Goal: Task Accomplishment & Management: Complete application form

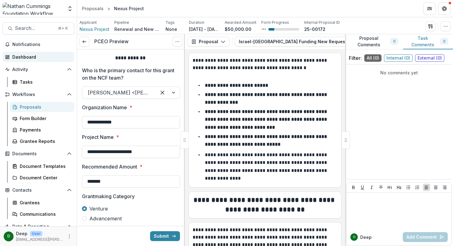
click at [24, 55] on div "Dashboard" at bounding box center [40, 57] width 57 height 6
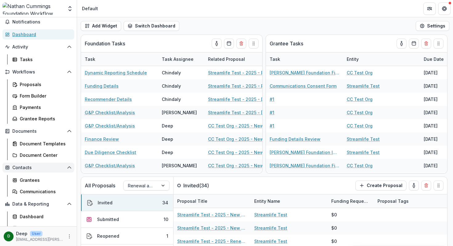
scroll to position [29, 0]
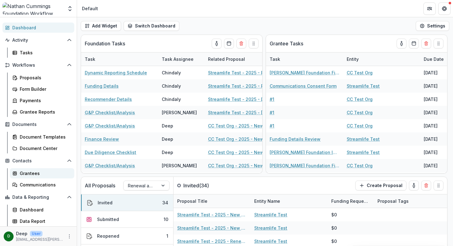
click at [28, 173] on div "Grantees" at bounding box center [45, 173] width 50 height 6
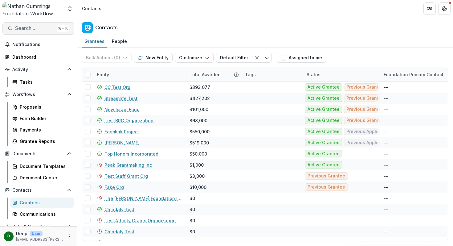
click at [31, 27] on span "Search..." at bounding box center [34, 28] width 39 height 6
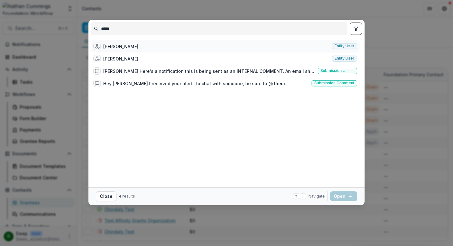
type input "*****"
click at [138, 46] on div "[PERSON_NAME] Entity user" at bounding box center [225, 46] width 269 height 12
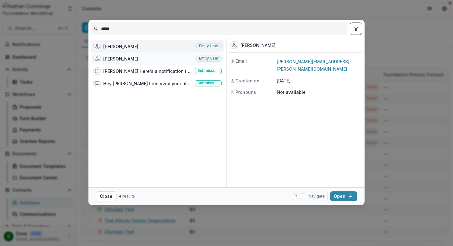
click at [170, 57] on div "[PERSON_NAME] Entity user" at bounding box center [157, 58] width 133 height 12
click at [342, 196] on button "Open with enter key" at bounding box center [343, 196] width 27 height 10
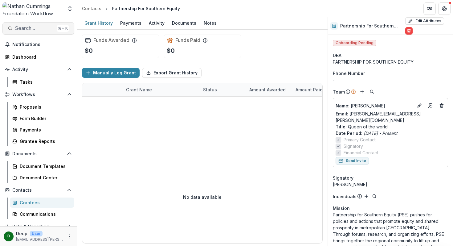
click at [33, 28] on span "Search..." at bounding box center [34, 28] width 39 height 6
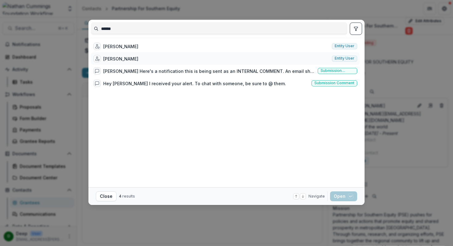
type input "******"
click at [171, 55] on div "[PERSON_NAME] Entity user" at bounding box center [225, 58] width 269 height 12
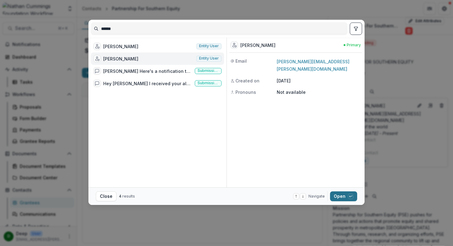
click at [344, 197] on button "Open with enter key" at bounding box center [343, 196] width 27 height 10
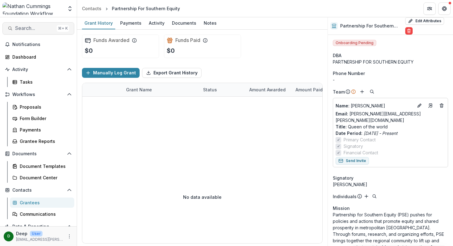
click at [31, 29] on span "Search..." at bounding box center [34, 28] width 39 height 6
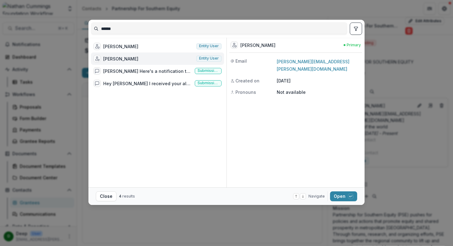
click at [147, 59] on div "[PERSON_NAME] Entity user" at bounding box center [157, 58] width 133 height 12
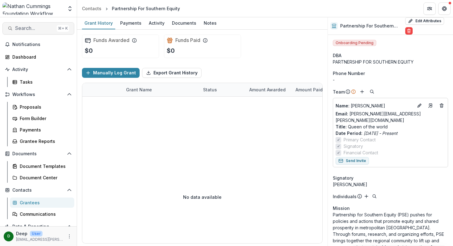
click at [41, 28] on span "Search..." at bounding box center [34, 28] width 39 height 6
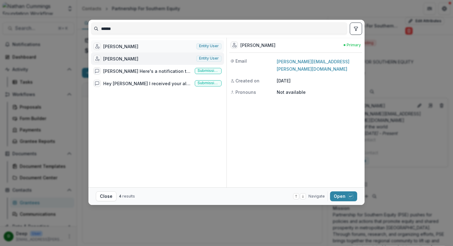
click at [152, 44] on div "[PERSON_NAME] Entity user" at bounding box center [157, 46] width 133 height 12
click at [340, 195] on button "Open with enter key" at bounding box center [343, 196] width 27 height 10
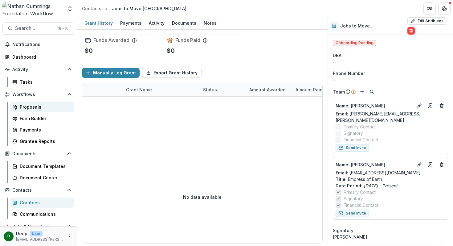
click at [32, 106] on div "Proposals" at bounding box center [45, 107] width 50 height 6
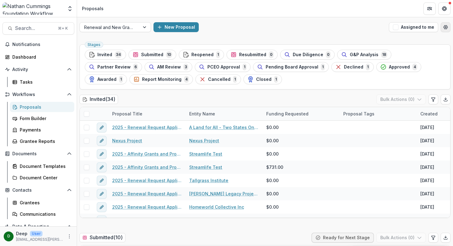
click at [443, 30] on button "Open table manager" at bounding box center [446, 27] width 10 height 10
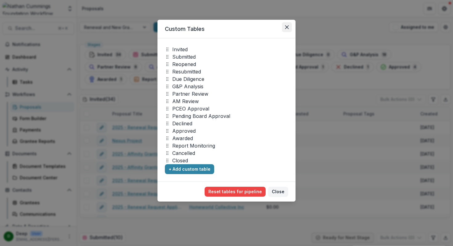
click at [287, 27] on icon "Close" at bounding box center [287, 27] width 4 height 4
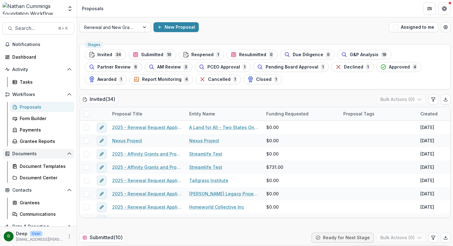
scroll to position [29, 0]
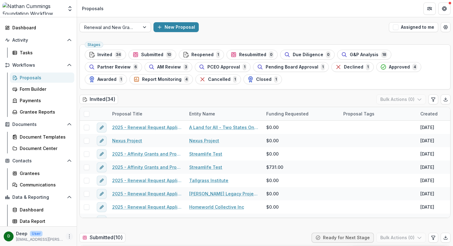
click at [69, 236] on icon "More" at bounding box center [69, 236] width 5 height 5
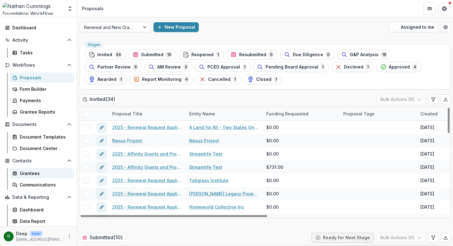
click at [37, 171] on div "Grantees" at bounding box center [45, 173] width 50 height 6
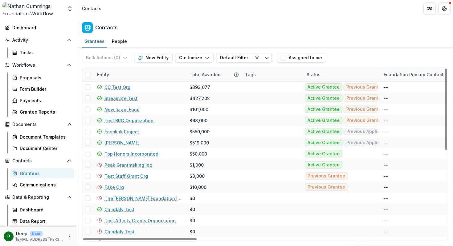
click at [9, 235] on div "D" at bounding box center [8, 236] width 3 height 4
click at [68, 236] on icon "More" at bounding box center [69, 236] width 5 height 5
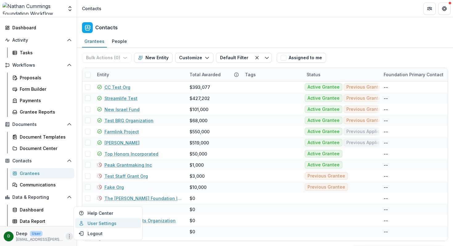
click at [101, 222] on link "User Settings" at bounding box center [108, 223] width 66 height 10
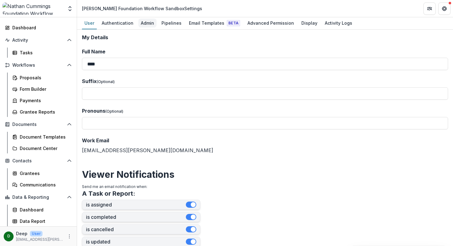
click at [145, 25] on div "Admin" at bounding box center [147, 22] width 18 height 9
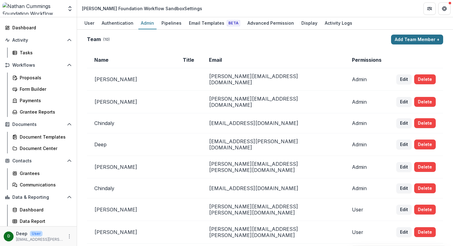
click at [431, 39] on button "Add Team Member +" at bounding box center [417, 40] width 52 height 10
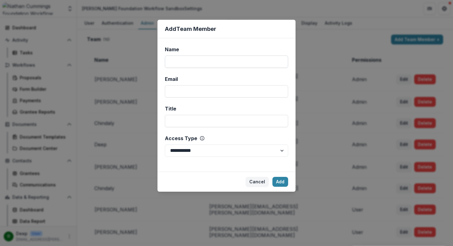
click at [206, 66] on input "Name" at bounding box center [226, 61] width 123 height 12
type input "**********"
click at [191, 92] on input "Email" at bounding box center [226, 91] width 123 height 12
paste input "**********"
type input "**********"
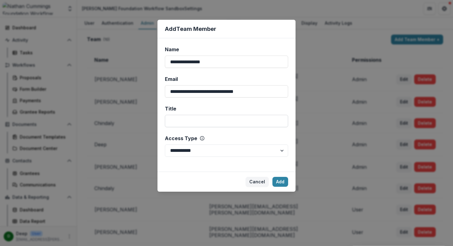
click at [185, 118] on input "Title" at bounding box center [226, 121] width 123 height 12
type input "**********"
click at [275, 149] on select "**********" at bounding box center [226, 150] width 123 height 12
click at [165, 144] on select "**********" at bounding box center [226, 150] width 123 height 12
click at [279, 181] on button "Add" at bounding box center [280, 182] width 16 height 10
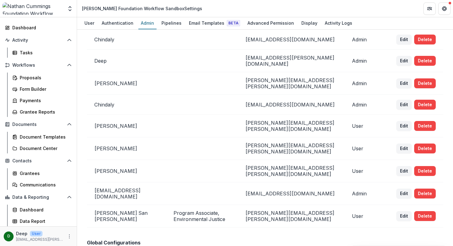
scroll to position [80, 0]
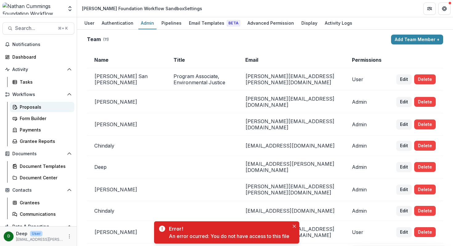
click at [32, 107] on div "Proposals" at bounding box center [45, 107] width 50 height 6
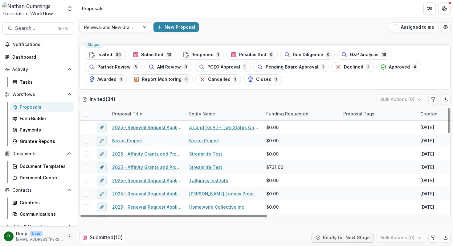
click at [67, 236] on icon "More" at bounding box center [69, 236] width 5 height 5
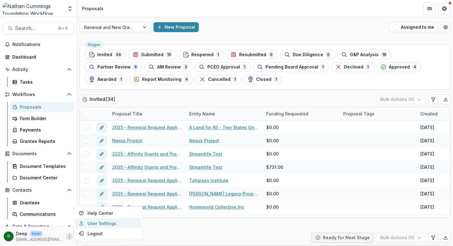
click at [91, 220] on link "User Settings" at bounding box center [108, 223] width 66 height 10
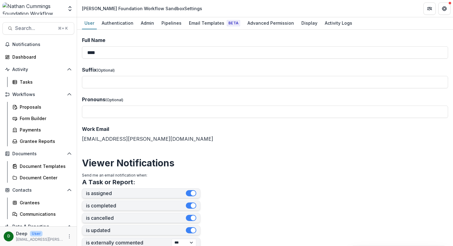
scroll to position [3, 0]
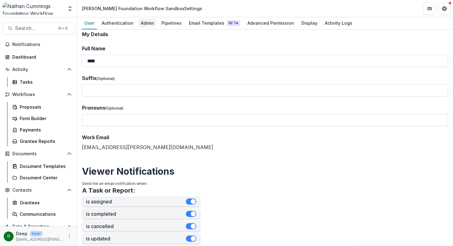
click at [149, 25] on div "Admin" at bounding box center [147, 22] width 18 height 9
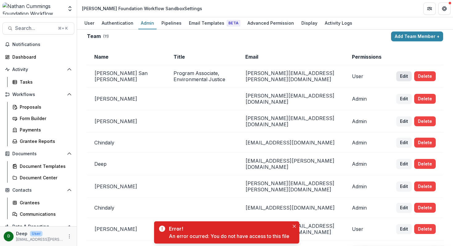
click at [405, 81] on button "Edit" at bounding box center [403, 76] width 15 height 10
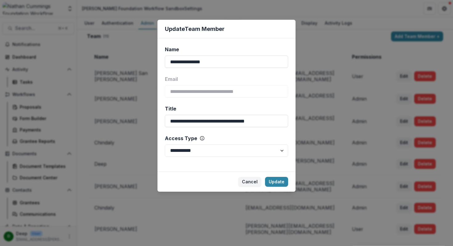
click at [232, 138] on div "Access Type" at bounding box center [225, 137] width 120 height 7
click at [232, 144] on select "**********" at bounding box center [226, 150] width 123 height 12
click at [280, 180] on button "Update" at bounding box center [276, 182] width 23 height 10
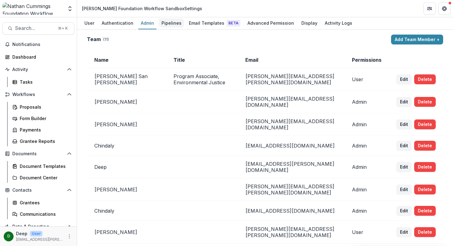
click at [166, 27] on div "Pipelines" at bounding box center [171, 22] width 25 height 9
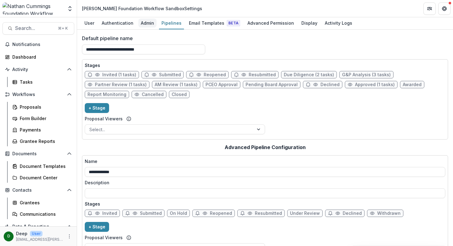
click at [144, 26] on div "Admin" at bounding box center [147, 22] width 18 height 9
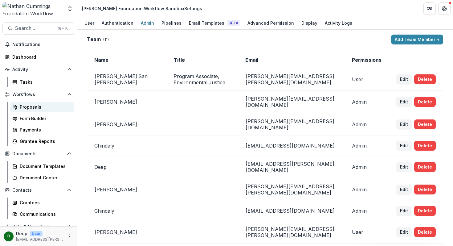
click at [25, 106] on div "Proposals" at bounding box center [45, 107] width 50 height 6
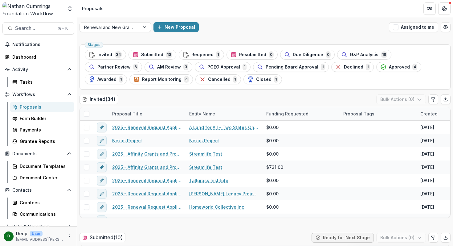
click at [31, 106] on div "Proposals" at bounding box center [45, 107] width 50 height 6
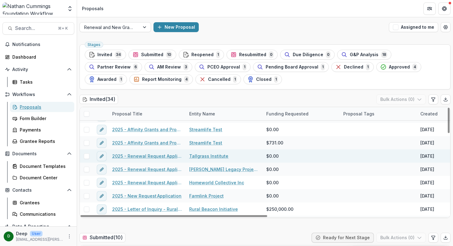
scroll to position [26, 0]
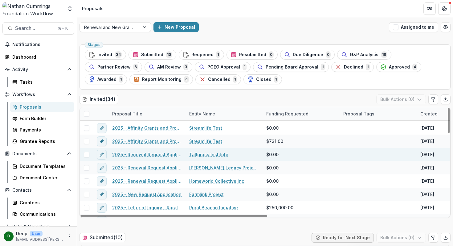
click at [159, 155] on link "2025 - Renewal Request Application" at bounding box center [147, 154] width 70 height 6
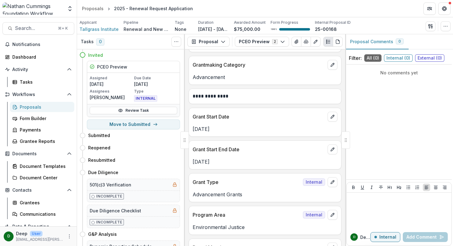
scroll to position [160, 0]
click at [56, 107] on div "Proposals" at bounding box center [45, 107] width 50 height 6
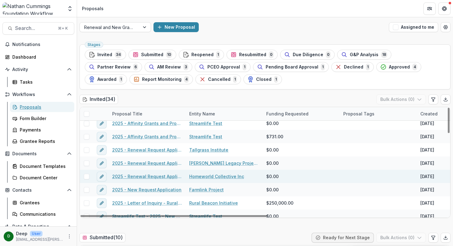
scroll to position [29, 0]
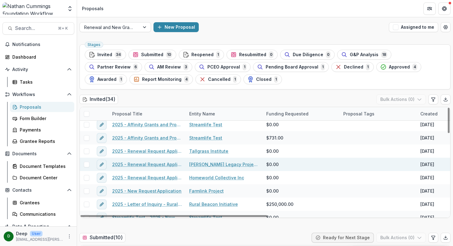
click at [208, 164] on link "[PERSON_NAME] Legacy Project Inc" at bounding box center [224, 164] width 70 height 6
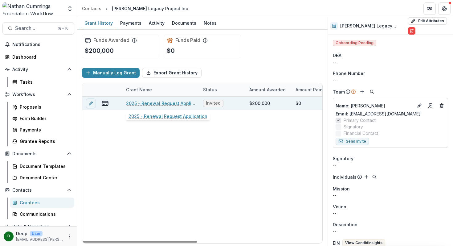
click at [156, 102] on link "2025 - Renewal Request Application" at bounding box center [161, 103] width 70 height 6
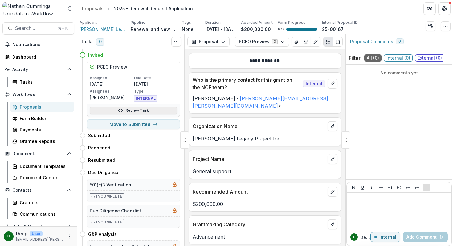
click at [140, 110] on link "Review Task" at bounding box center [134, 110] width 88 height 7
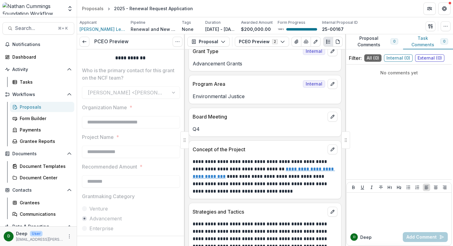
scroll to position [309, 0]
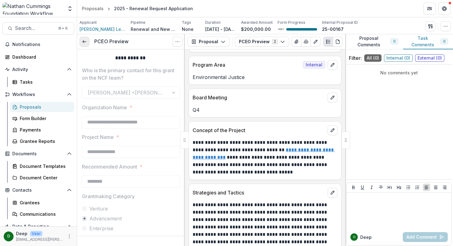
click at [87, 39] on link at bounding box center [84, 42] width 10 height 10
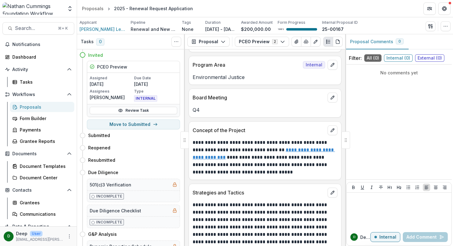
click at [31, 103] on link "Proposals" at bounding box center [42, 107] width 64 height 10
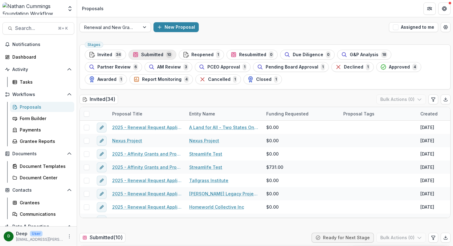
click at [151, 55] on span "Submitted" at bounding box center [152, 54] width 22 height 5
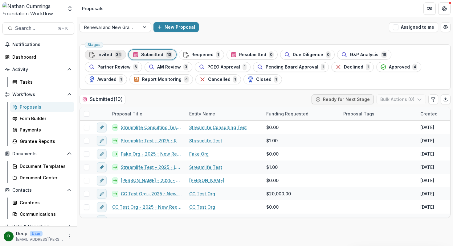
click at [110, 57] on span "Invited" at bounding box center [104, 54] width 15 height 5
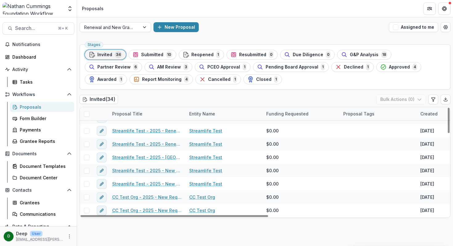
scroll to position [238, 0]
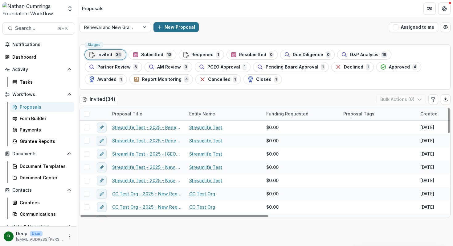
click at [172, 26] on button "New Proposal" at bounding box center [175, 27] width 45 height 10
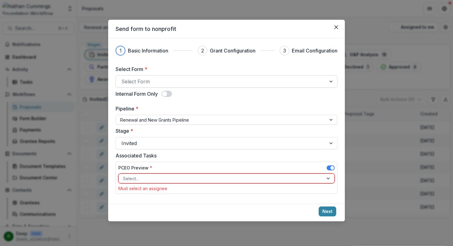
click at [172, 82] on div at bounding box center [220, 81] width 199 height 9
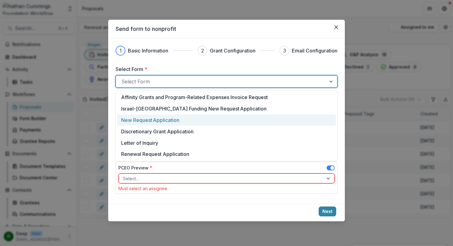
click at [169, 120] on p "New Request Application" at bounding box center [150, 119] width 58 height 7
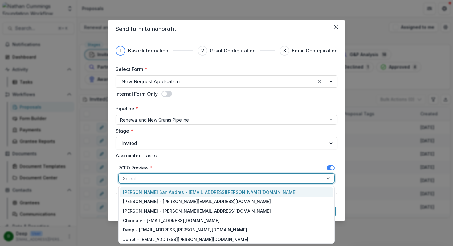
click at [170, 179] on div at bounding box center [221, 178] width 196 height 8
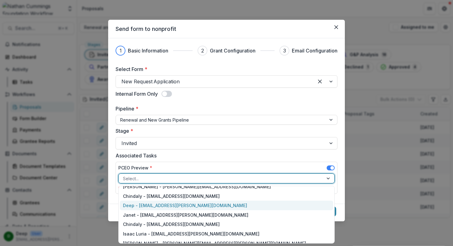
scroll to position [49, 0]
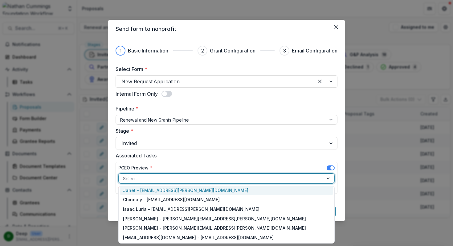
click at [186, 154] on label "Associated Tasks" at bounding box center [225, 155] width 218 height 7
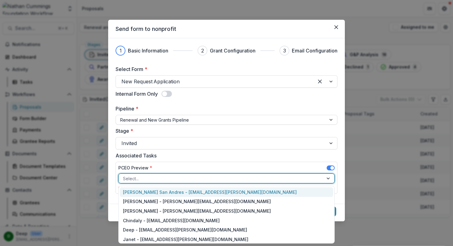
click at [185, 175] on div at bounding box center [221, 178] width 196 height 8
click at [199, 190] on div "Jamie San Andres - jamie.sanandres@nathancummings.org" at bounding box center [226, 192] width 213 height 10
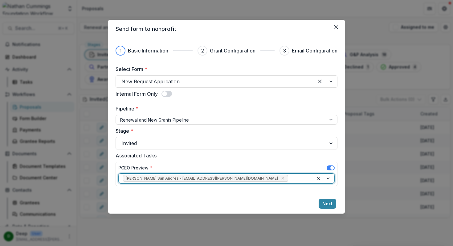
click at [289, 177] on div at bounding box center [299, 178] width 20 height 8
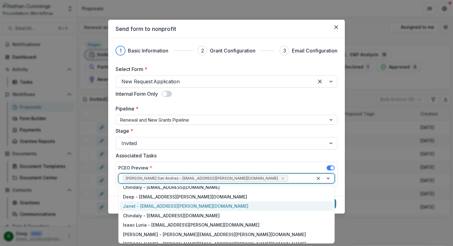
scroll to position [28, 0]
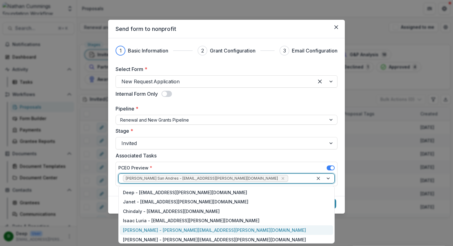
click at [197, 227] on div "Valerie Boucard - valerie.boucard@nathancummings.org" at bounding box center [226, 230] width 213 height 10
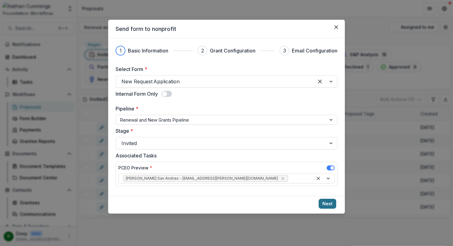
click at [325, 203] on button "Next" at bounding box center [328, 203] width 18 height 10
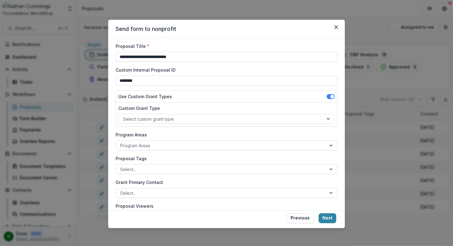
scroll to position [26, 0]
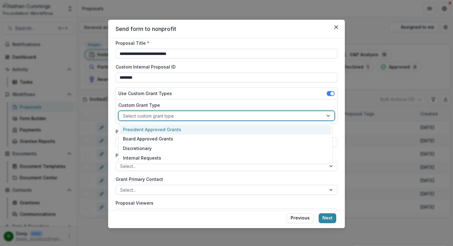
click at [253, 113] on div at bounding box center [221, 116] width 196 height 8
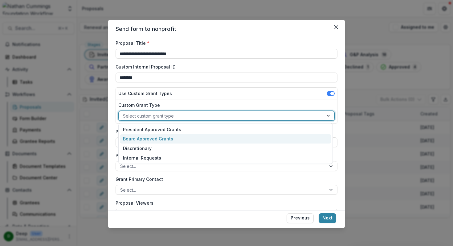
click at [216, 138] on div "Board Approved Grants" at bounding box center [225, 139] width 211 height 10
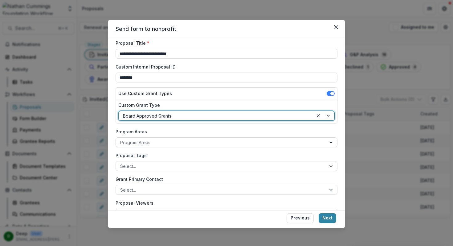
click at [181, 139] on div at bounding box center [221, 142] width 202 height 8
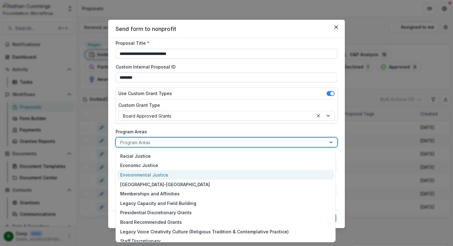
click at [167, 176] on div "Environmental Justice" at bounding box center [225, 175] width 217 height 10
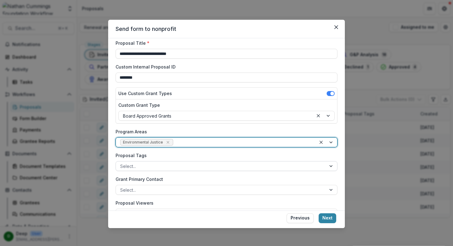
click at [161, 168] on div at bounding box center [221, 166] width 202 height 8
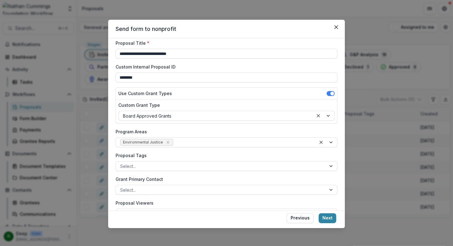
click at [184, 159] on div "Proposal Tags Select..." at bounding box center [227, 161] width 222 height 19
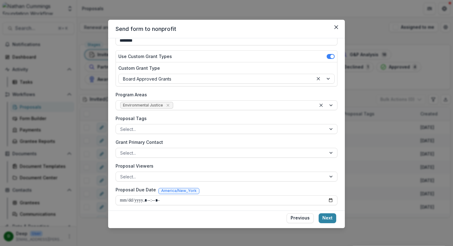
scroll to position [63, 0]
click at [165, 149] on div at bounding box center [221, 152] width 202 height 8
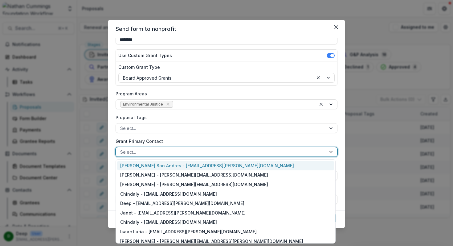
click at [177, 141] on label "Grant Primary Contact" at bounding box center [225, 141] width 218 height 6
click at [121, 149] on input "Grant Primary Contact" at bounding box center [120, 152] width 1 height 6
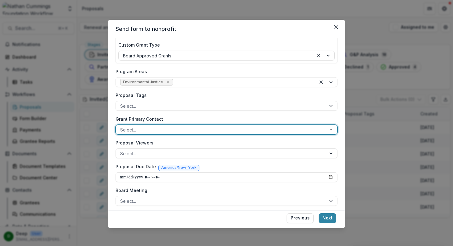
scroll to position [87, 0]
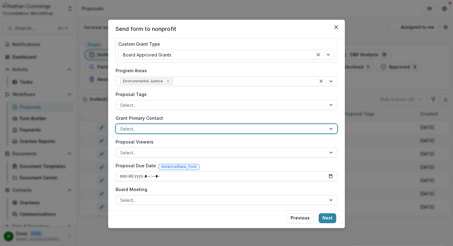
click at [173, 126] on div at bounding box center [221, 129] width 202 height 8
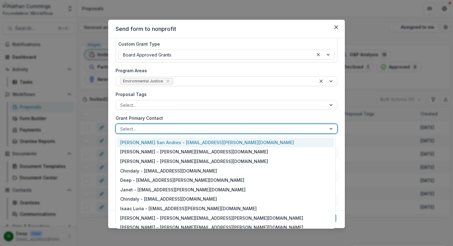
click at [166, 144] on div "Jamie San Andres - jamie.sanandres@nathancummings.org" at bounding box center [225, 142] width 217 height 10
click at [276, 128] on div at bounding box center [216, 129] width 192 height 8
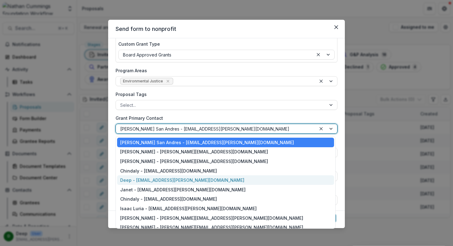
click at [191, 181] on div "Deep - deep.chadha@nathancummings.org" at bounding box center [225, 180] width 217 height 10
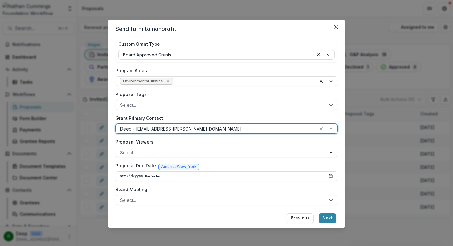
click at [330, 129] on div at bounding box center [326, 128] width 21 height 9
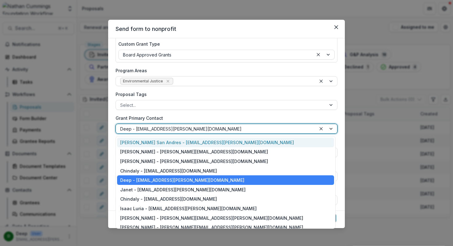
click at [168, 145] on div "Jamie San Andres - jamie.sanandres@nathancummings.org" at bounding box center [225, 142] width 217 height 10
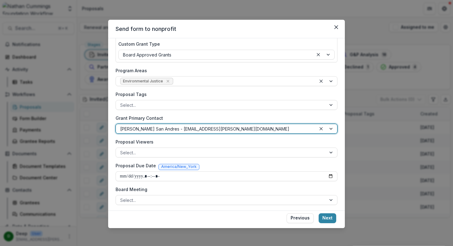
click at [211, 115] on label "Grant Primary Contact" at bounding box center [225, 118] width 218 height 6
click at [121, 125] on input "Grant Primary Contact" at bounding box center [120, 128] width 1 height 6
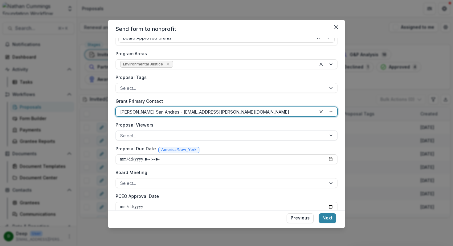
scroll to position [112, 0]
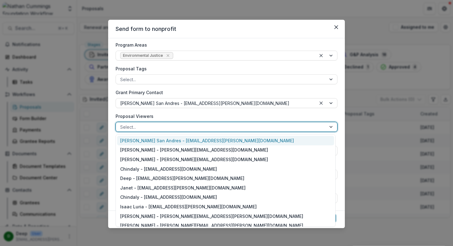
click at [320, 127] on div "Select..." at bounding box center [221, 126] width 210 height 9
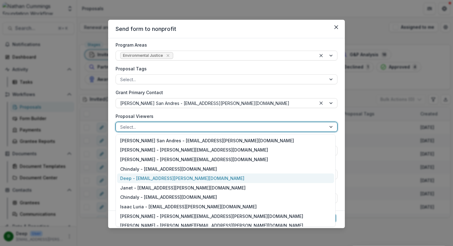
click at [174, 175] on div "Deep - deep.chadha@nathancummings.org" at bounding box center [225, 178] width 217 height 10
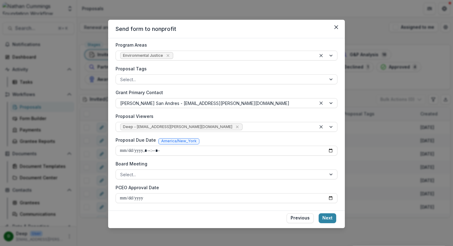
click at [229, 114] on label "Proposal Viewers" at bounding box center [225, 116] width 218 height 6
click at [244, 124] on input "Proposal Viewers" at bounding box center [244, 127] width 1 height 6
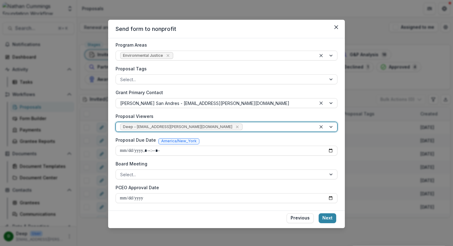
click at [244, 126] on div at bounding box center [278, 127] width 68 height 8
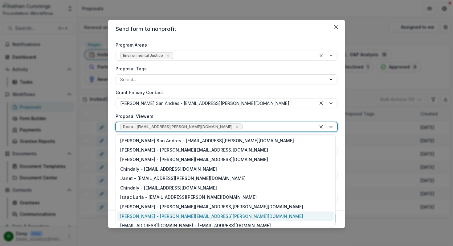
click at [188, 213] on div "Kevin Kang - kevin.kang@nathancummings.org" at bounding box center [225, 216] width 217 height 10
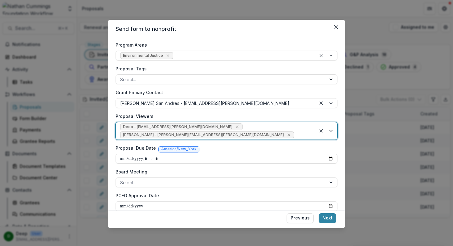
click at [291, 132] on icon "Remove Kevin Kang - kevin.kang@nathancummings.org" at bounding box center [288, 134] width 5 height 5
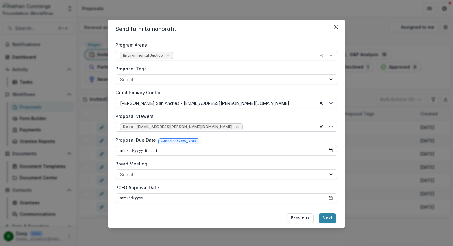
click at [242, 114] on label "Proposal Viewers" at bounding box center [225, 116] width 218 height 6
click at [244, 124] on input "Proposal Viewers" at bounding box center [244, 127] width 1 height 6
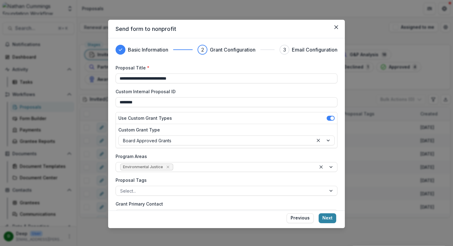
scroll to position [0, 0]
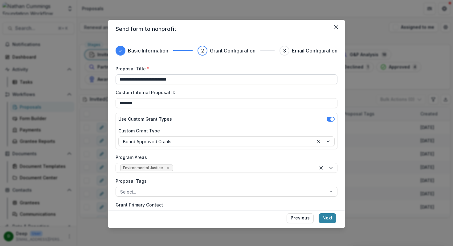
click at [188, 80] on input "**********" at bounding box center [227, 79] width 222 height 10
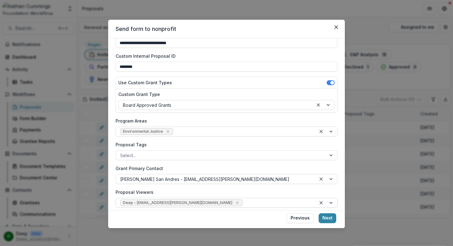
scroll to position [112, 0]
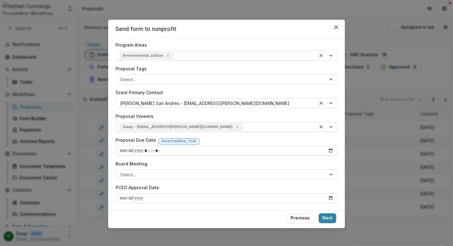
click at [327, 153] on input "Proposal Due Date" at bounding box center [227, 150] width 222 height 10
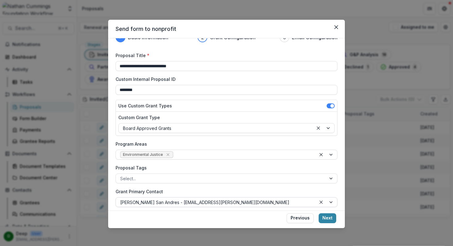
scroll to position [0, 0]
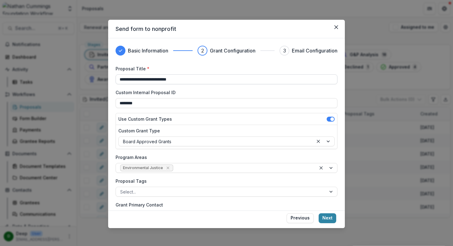
click at [191, 80] on input "**********" at bounding box center [227, 79] width 222 height 10
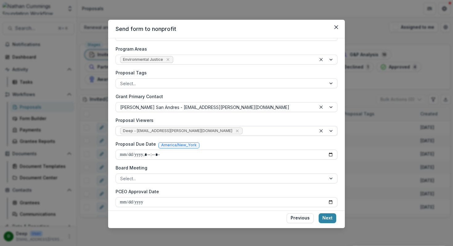
scroll to position [112, 0]
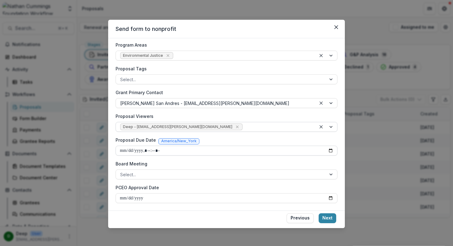
click at [329, 152] on input "Proposal Due Date" at bounding box center [227, 150] width 222 height 10
type input "**********"
click at [292, 164] on label "Board Meeting" at bounding box center [225, 163] width 218 height 6
click at [121, 171] on input "Board Meeting" at bounding box center [120, 174] width 1 height 6
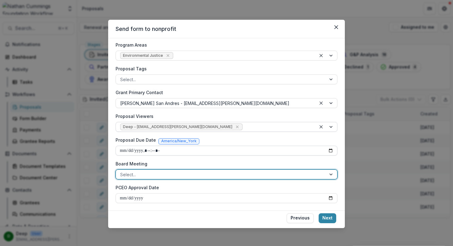
click at [157, 151] on input "Proposal Due Date" at bounding box center [227, 150] width 222 height 10
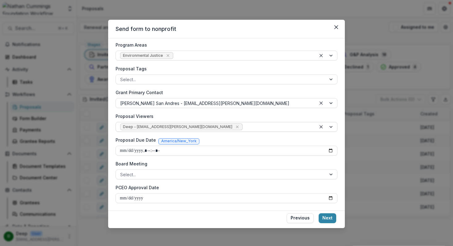
click at [188, 158] on div "**********" at bounding box center [227, 78] width 222 height 250
click at [214, 176] on div at bounding box center [221, 174] width 202 height 8
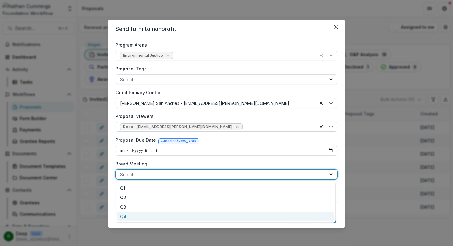
click at [169, 216] on div "Q4" at bounding box center [225, 216] width 217 height 10
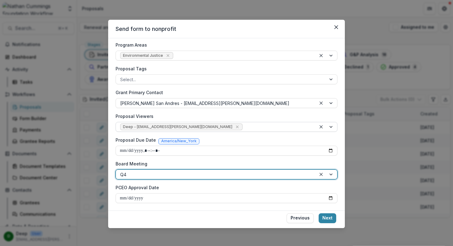
click at [218, 188] on label "PCEO Approval Date" at bounding box center [225, 187] width 218 height 6
click at [218, 193] on input "PCEO Approval Date" at bounding box center [227, 198] width 222 height 10
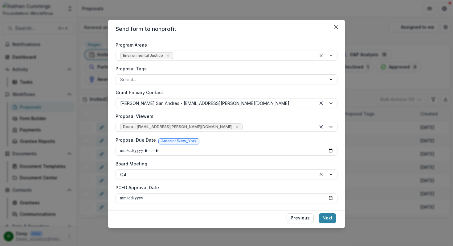
click at [248, 184] on div "**********" at bounding box center [227, 78] width 222 height 250
click at [327, 216] on button "Next" at bounding box center [328, 218] width 18 height 10
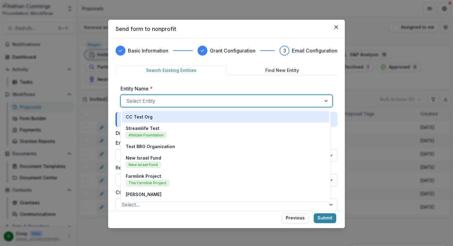
click at [228, 104] on div at bounding box center [220, 100] width 189 height 9
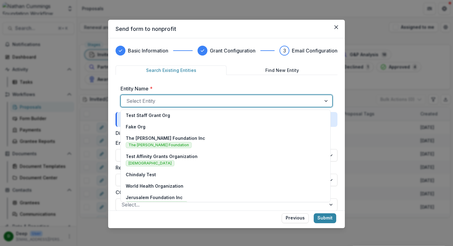
scroll to position [129, 0]
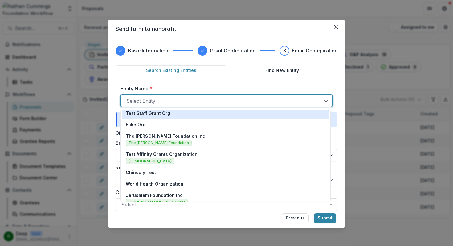
click at [189, 112] on div "Test Staff Grant Org" at bounding box center [226, 113] width 200 height 6
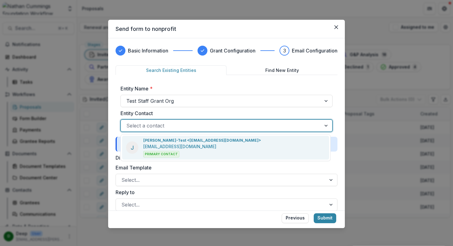
click at [190, 125] on div at bounding box center [220, 125] width 189 height 9
click at [314, 101] on div "Test Staff Grant Org" at bounding box center [221, 101] width 200 height 10
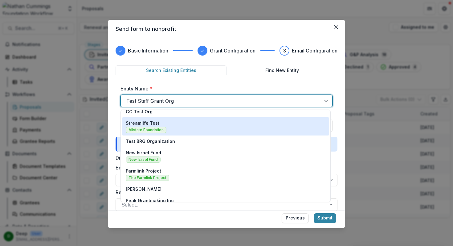
scroll to position [6, 0]
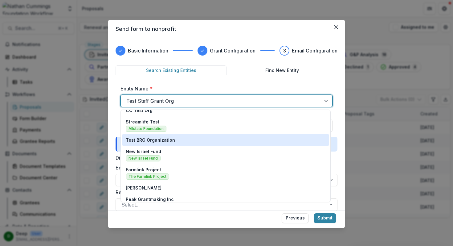
click at [170, 140] on p "Test BRG Organization" at bounding box center [150, 140] width 49 height 6
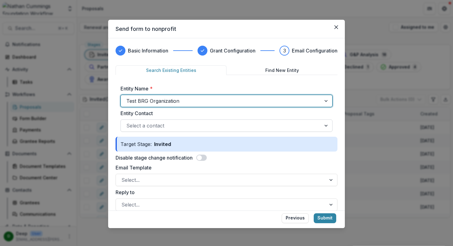
click at [245, 128] on div at bounding box center [220, 125] width 189 height 9
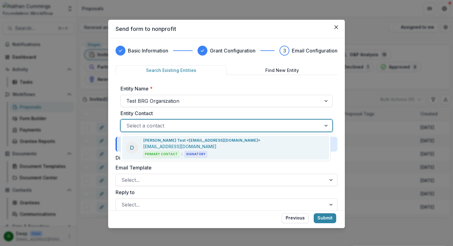
click at [248, 145] on div "D Deeptansh Chadha Test <deepchadha95@gmail.com> deepchadha95@gmail.com Primary…" at bounding box center [225, 148] width 207 height 24
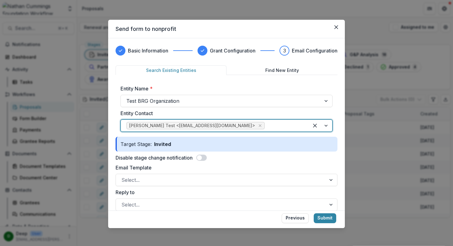
click at [338, 116] on div "Basic Information Grant Configuration 3 Email Configuration Search Existing Ent…" at bounding box center [226, 124] width 237 height 172
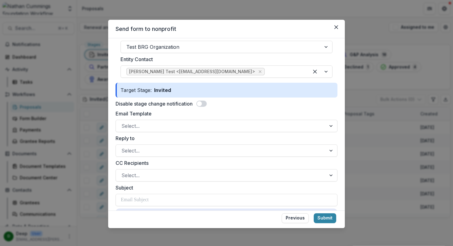
scroll to position [55, 0]
click at [330, 124] on div at bounding box center [331, 125] width 11 height 12
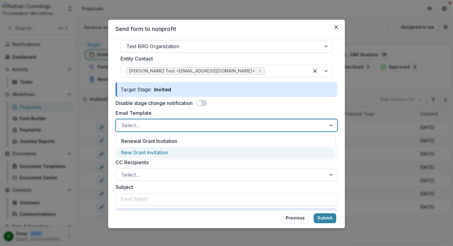
click at [258, 152] on div "New Grant Invitation" at bounding box center [225, 152] width 217 height 11
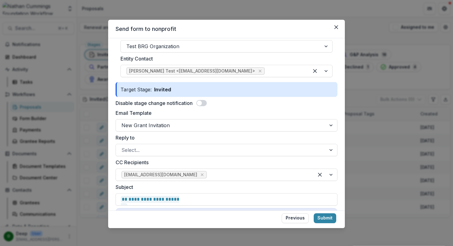
click at [338, 141] on div "**********" at bounding box center [226, 124] width 237 height 172
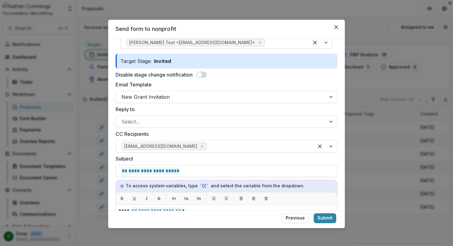
scroll to position [84, 0]
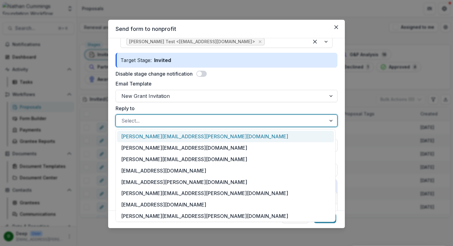
click at [330, 120] on div at bounding box center [331, 121] width 11 height 12
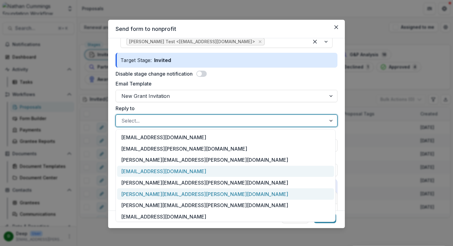
scroll to position [35, 0]
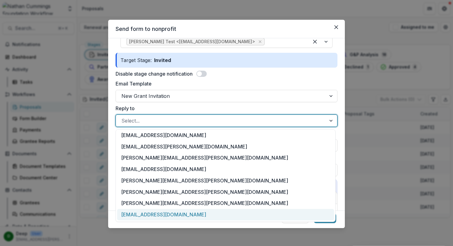
click at [217, 215] on div "[EMAIL_ADDRESS][DOMAIN_NAME]" at bounding box center [225, 214] width 217 height 11
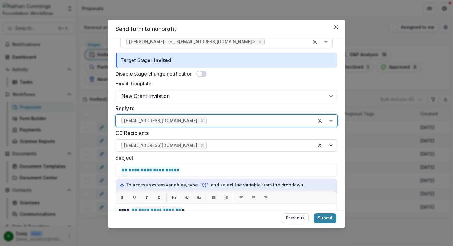
click at [338, 134] on div "**********" at bounding box center [226, 124] width 237 height 172
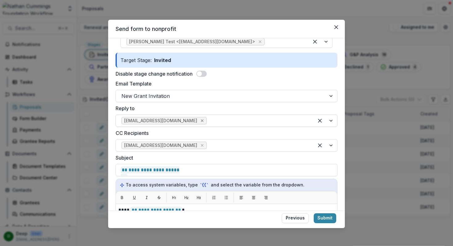
click at [201, 120] on icon "Remove gadmin@nathancummings.org" at bounding box center [202, 120] width 3 height 3
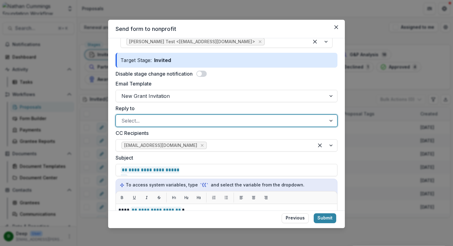
click at [329, 120] on div at bounding box center [331, 121] width 11 height 12
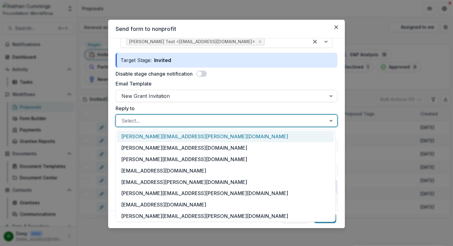
click at [340, 120] on div "**********" at bounding box center [226, 124] width 237 height 172
click at [328, 119] on div at bounding box center [331, 121] width 11 height 12
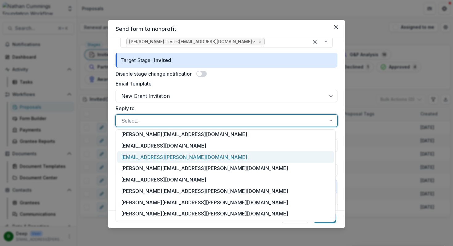
scroll to position [34, 0]
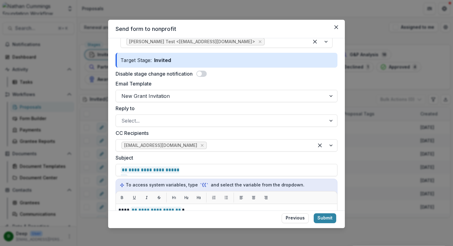
click at [338, 146] on div "**********" at bounding box center [226, 124] width 237 height 172
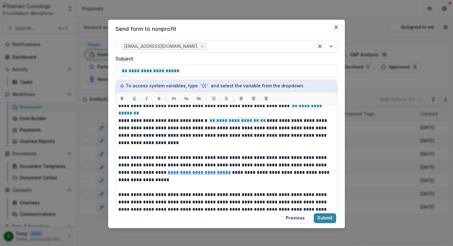
scroll to position [118, 0]
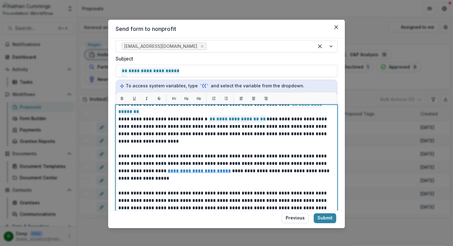
click at [254, 157] on p "**********" at bounding box center [224, 167] width 213 height 30
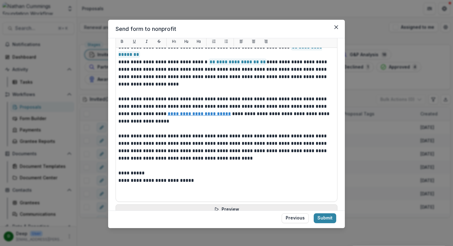
click at [229, 207] on button "Preview" at bounding box center [227, 209] width 222 height 10
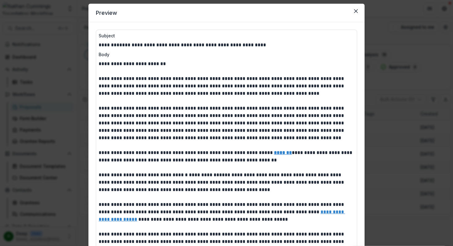
scroll to position [0, 0]
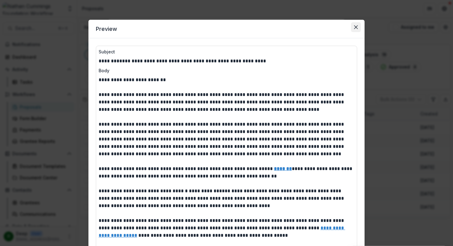
click at [356, 26] on icon "Close" at bounding box center [356, 27] width 4 height 4
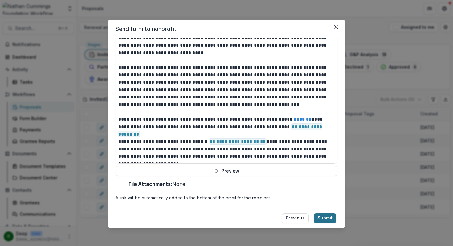
click at [328, 218] on button "Submit" at bounding box center [325, 218] width 22 height 10
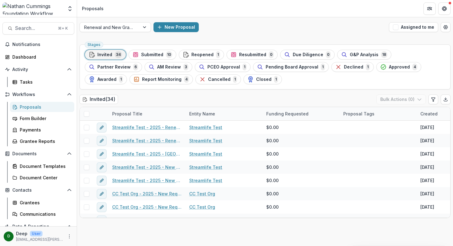
scroll to position [14, 0]
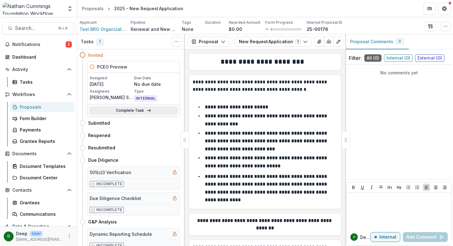
click at [122, 110] on link "Complete Task" at bounding box center [134, 110] width 88 height 7
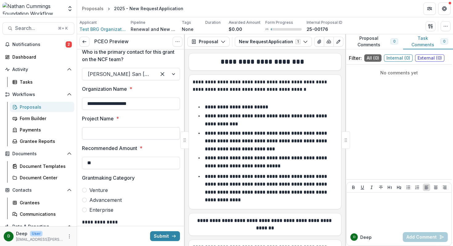
scroll to position [21, 0]
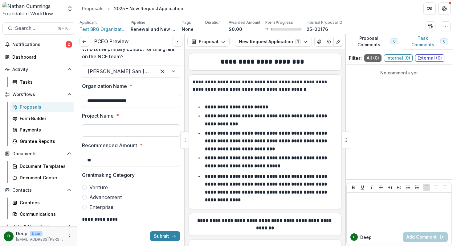
click at [112, 133] on input "Project Name *" at bounding box center [131, 130] width 98 height 12
type input "**********"
click at [120, 163] on input "**" at bounding box center [131, 160] width 98 height 12
type input "********"
click at [85, 187] on span at bounding box center [84, 187] width 5 height 5
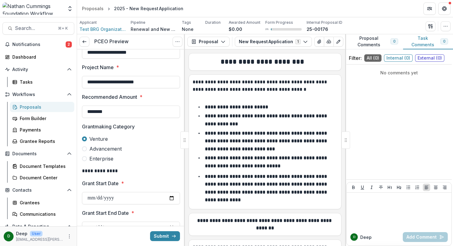
scroll to position [86, 0]
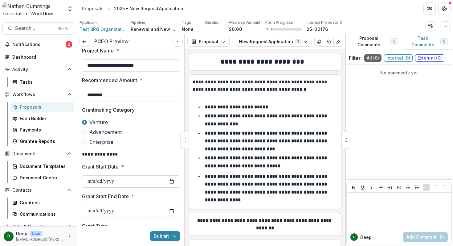
click at [170, 181] on input "Grant Start Date *" at bounding box center [131, 181] width 98 height 12
type input "**********"
click at [120, 210] on input "Grant Start End Date *" at bounding box center [131, 211] width 98 height 12
type input "**********"
click at [164, 192] on label "Grant Start End Date *" at bounding box center [129, 195] width 94 height 7
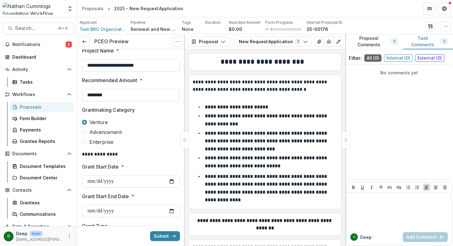
click at [164, 205] on input "**********" at bounding box center [131, 211] width 98 height 12
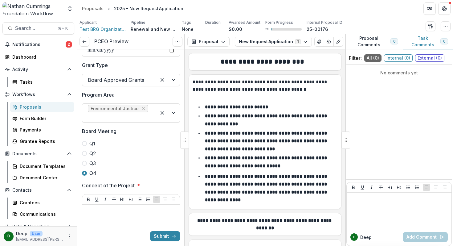
scroll to position [315, 0]
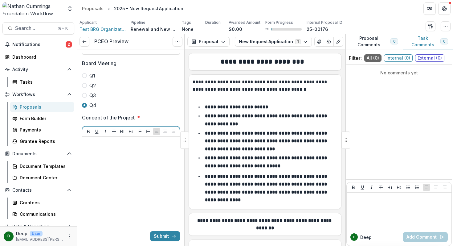
click at [123, 143] on div at bounding box center [131, 185] width 92 height 92
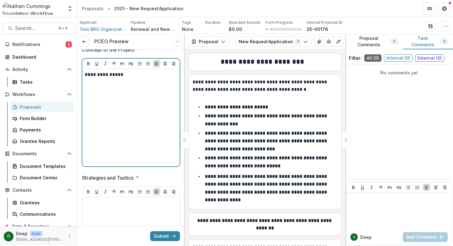
scroll to position [407, 0]
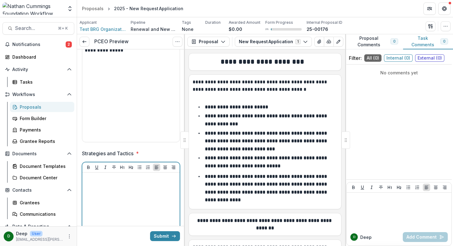
click at [113, 185] on div at bounding box center [131, 221] width 92 height 92
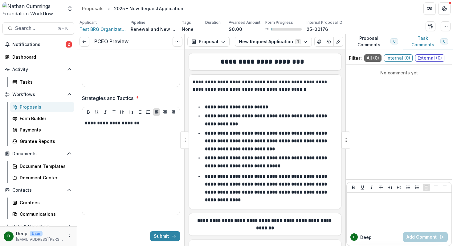
scroll to position [467, 0]
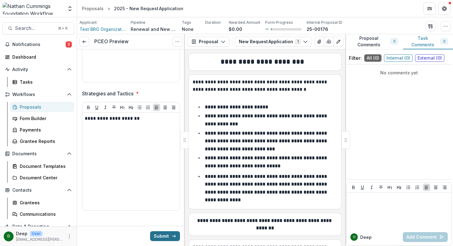
click at [161, 236] on button "Submit" at bounding box center [165, 236] width 30 height 10
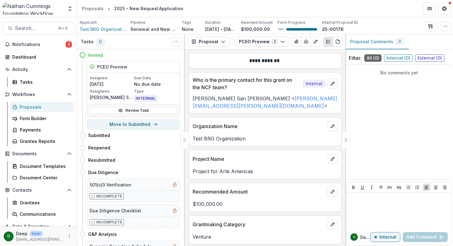
click at [30, 106] on div "Proposals" at bounding box center [45, 107] width 50 height 6
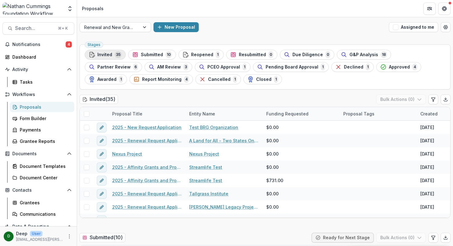
click at [110, 54] on span "Invited" at bounding box center [104, 54] width 15 height 5
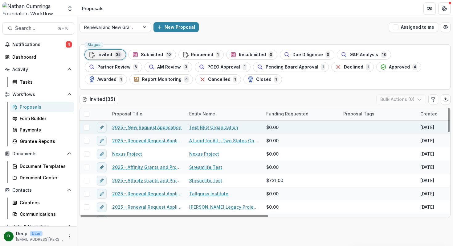
click at [147, 127] on link "2025 - New Request Application" at bounding box center [146, 127] width 69 height 6
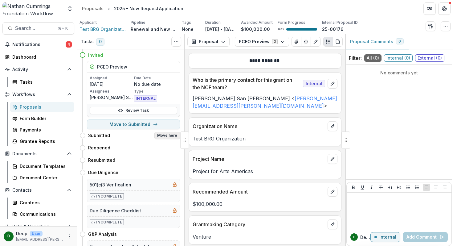
click at [165, 134] on button "Move here" at bounding box center [167, 135] width 26 height 7
select select "*********"
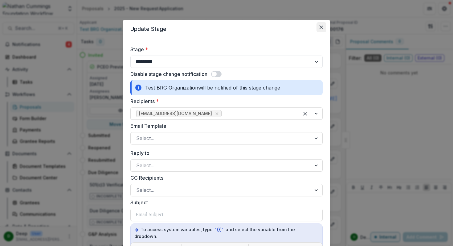
click at [323, 28] on button "Close" at bounding box center [321, 27] width 10 height 10
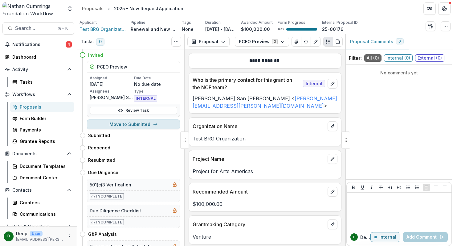
click at [131, 124] on button "Move to Submitted" at bounding box center [133, 124] width 93 height 10
select select "*********"
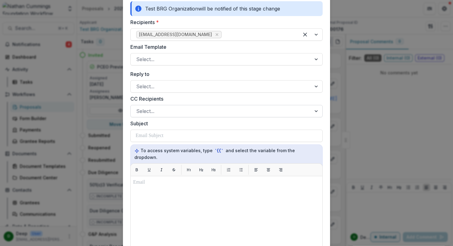
scroll to position [79, 0]
click at [184, 59] on div at bounding box center [220, 59] width 169 height 9
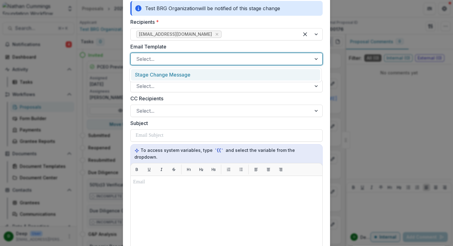
click at [185, 71] on div "Stage Change Message" at bounding box center [225, 74] width 189 height 11
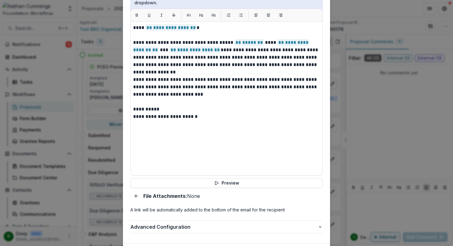
scroll to position [263, 0]
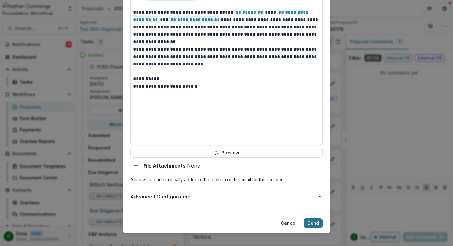
click at [313, 218] on button "Send" at bounding box center [313, 223] width 19 height 10
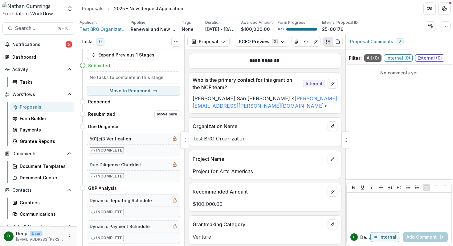
scroll to position [16, 0]
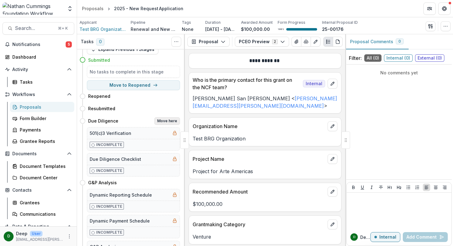
click at [164, 122] on button "Move here" at bounding box center [167, 120] width 26 height 7
select select "**********"
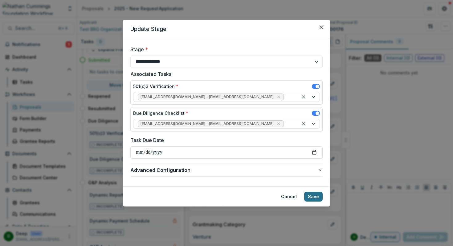
click at [314, 196] on button "Save" at bounding box center [313, 196] width 18 height 10
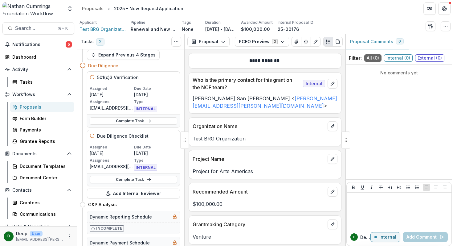
scroll to position [0, 0]
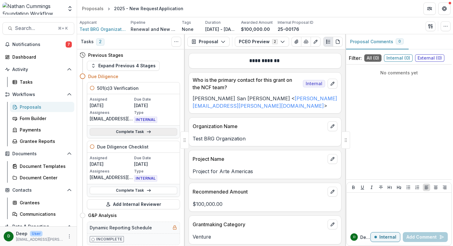
click at [144, 131] on link "Complete Task" at bounding box center [134, 131] width 88 height 7
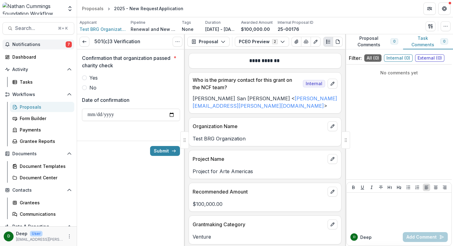
click at [35, 45] on span "Notifications" at bounding box center [38, 44] width 53 height 5
click at [170, 184] on div "501(c)3 Verification View task Cancel Task Confirmation that organization passe…" at bounding box center [131, 139] width 108 height 211
click at [83, 43] on icon at bounding box center [84, 41] width 5 height 5
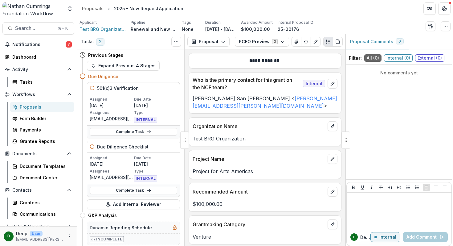
click at [22, 105] on div "Proposals" at bounding box center [45, 107] width 50 height 6
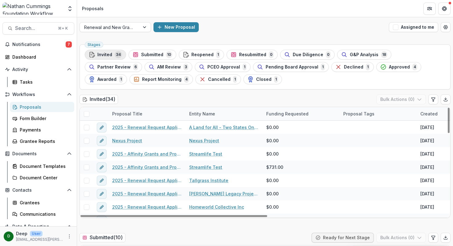
click at [109, 56] on span "Invited" at bounding box center [104, 54] width 15 height 5
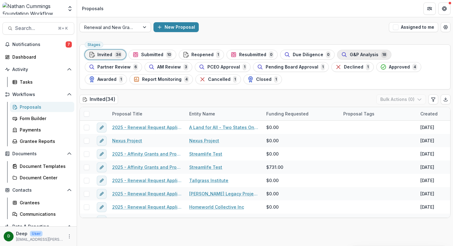
click at [350, 55] on span "G&P Analysis" at bounding box center [364, 54] width 29 height 5
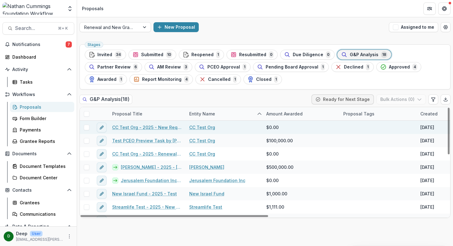
click at [157, 127] on link "CC Test Org - 2025 - New Request Application" at bounding box center [147, 127] width 70 height 6
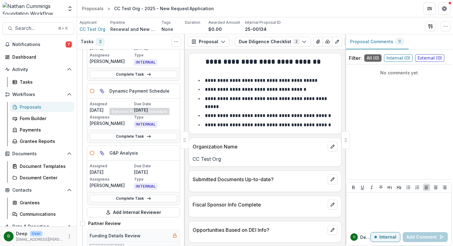
scroll to position [65, 0]
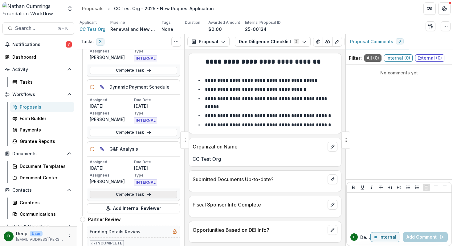
click at [127, 192] on link "Complete Task" at bounding box center [134, 193] width 88 height 7
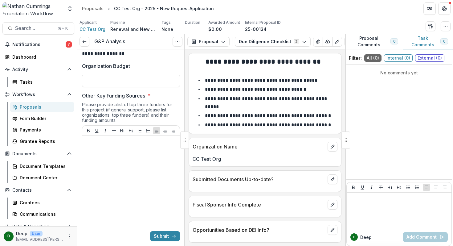
scroll to position [342, 0]
click at [127, 155] on div at bounding box center [131, 185] width 92 height 92
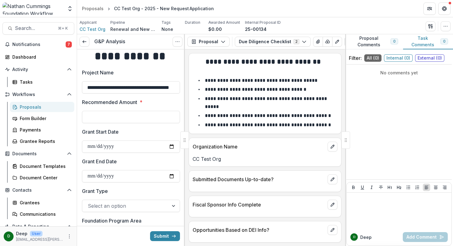
scroll to position [0, 0]
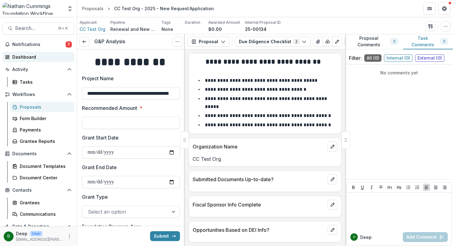
click at [38, 59] on div "Dashboard" at bounding box center [40, 57] width 57 height 6
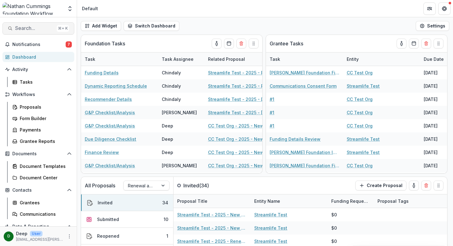
click at [34, 25] on span "Search..." at bounding box center [34, 28] width 39 height 6
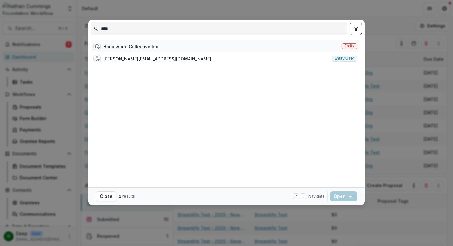
type input "****"
click at [134, 43] on div "Homeworld Collective Inc" at bounding box center [130, 46] width 55 height 6
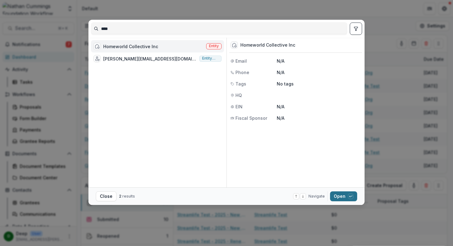
click at [350, 199] on button "Open with enter key" at bounding box center [343, 196] width 27 height 10
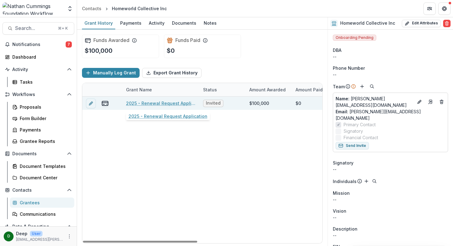
click at [162, 104] on link "2025 - Renewal Request Application" at bounding box center [161, 103] width 70 height 6
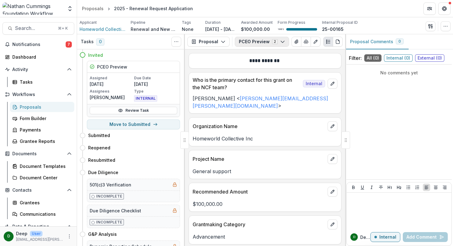
click at [269, 42] on button "PCEO Preview 2" at bounding box center [262, 42] width 54 height 10
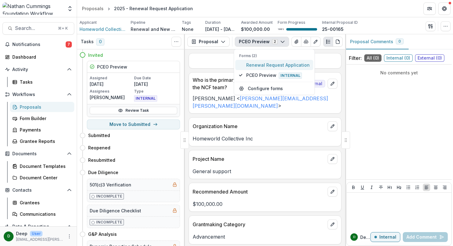
click at [261, 66] on span "Renewal Request Application" at bounding box center [277, 65] width 63 height 6
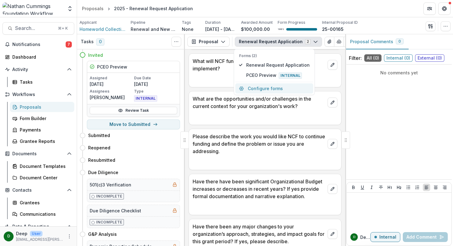
scroll to position [822, 0]
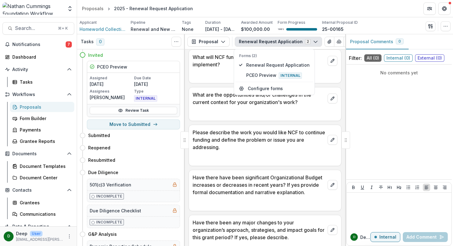
click at [265, 146] on p "Please describe the work you would like NCF to continue funding and define the …" at bounding box center [259, 139] width 132 height 22
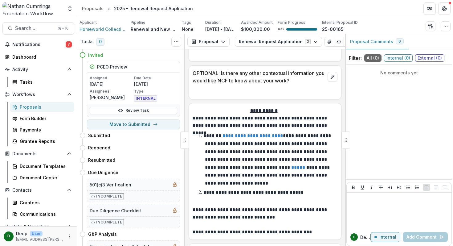
scroll to position [907, 0]
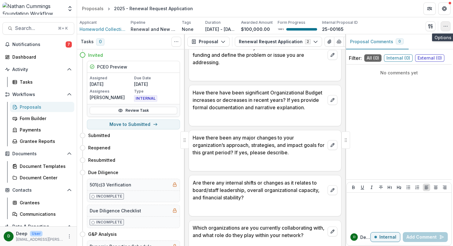
click at [442, 29] on button "button" at bounding box center [446, 26] width 10 height 10
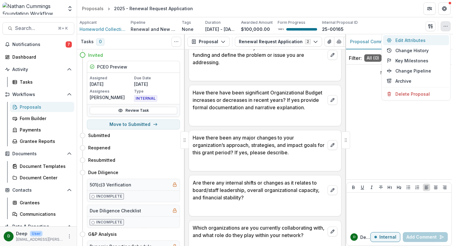
click at [432, 42] on button "Edit Attributes" at bounding box center [416, 40] width 66 height 10
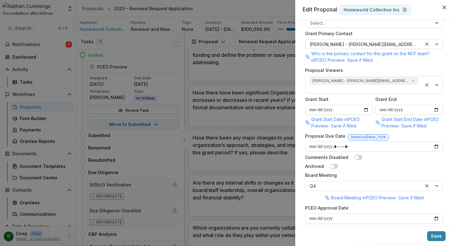
scroll to position [281, 0]
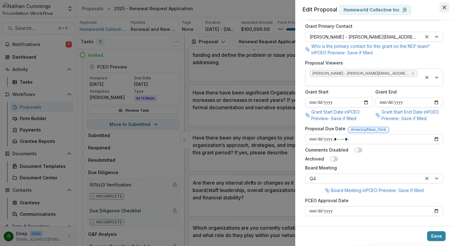
click at [445, 6] on icon "Close" at bounding box center [444, 8] width 4 height 4
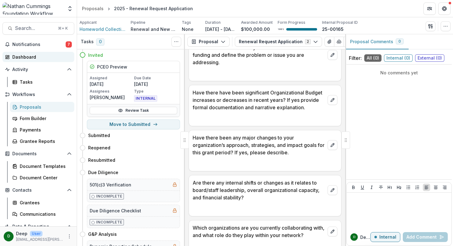
click at [20, 57] on div "Dashboard" at bounding box center [40, 57] width 57 height 6
